Goal: Information Seeking & Learning: Learn about a topic

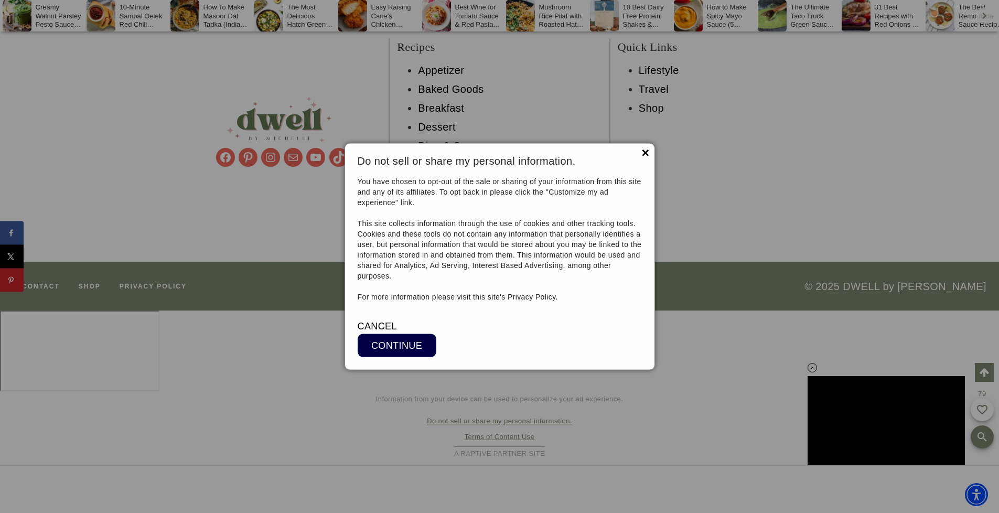
scroll to position [9185, 0]
